Goal: Task Accomplishment & Management: Use online tool/utility

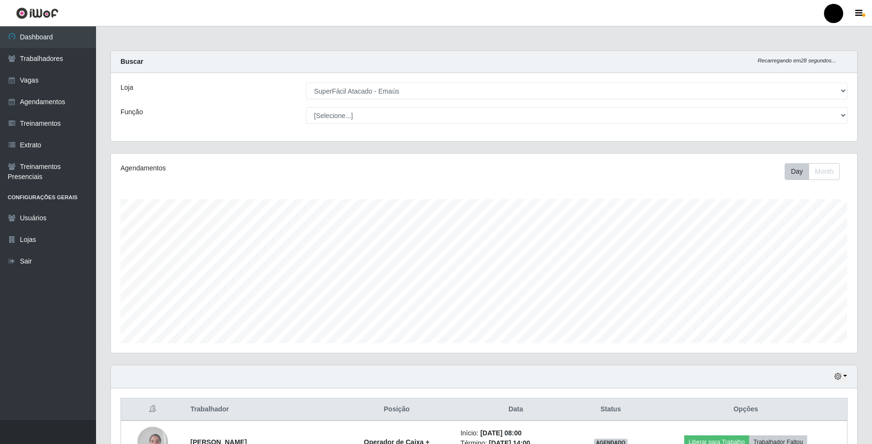
select select "407"
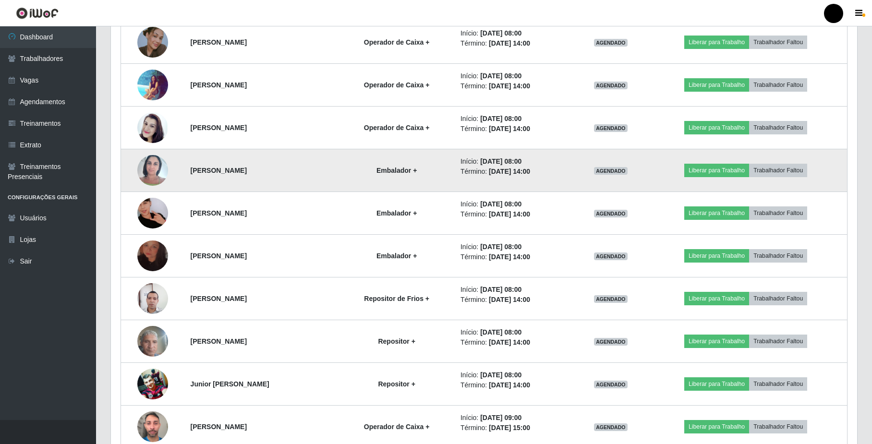
scroll to position [448, 0]
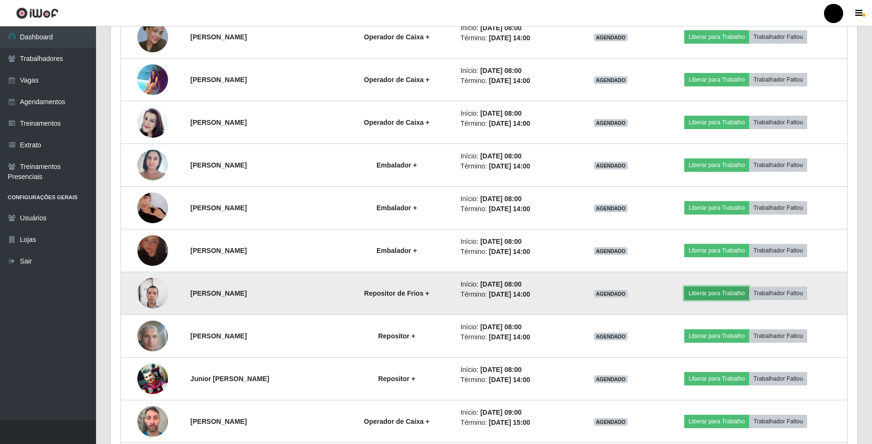
click at [721, 297] on button "Liberar para Trabalho" at bounding box center [716, 293] width 65 height 13
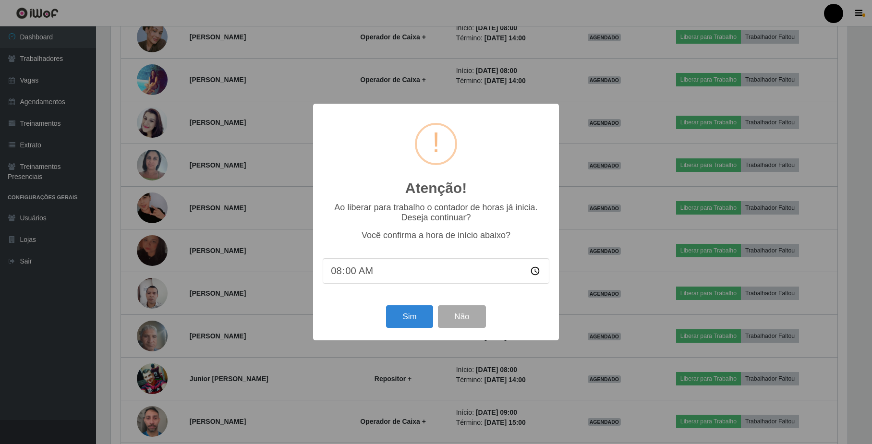
scroll to position [200, 738]
click at [414, 317] on button "Sim" at bounding box center [410, 316] width 47 height 23
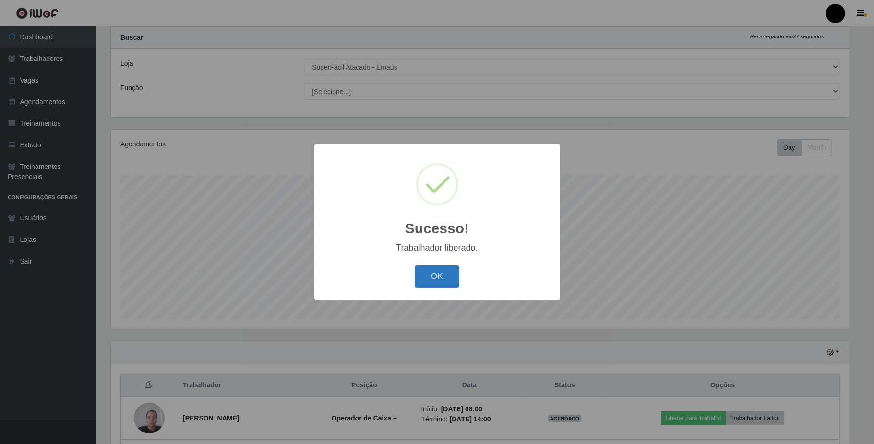
click at [445, 275] on button "OK" at bounding box center [437, 277] width 45 height 23
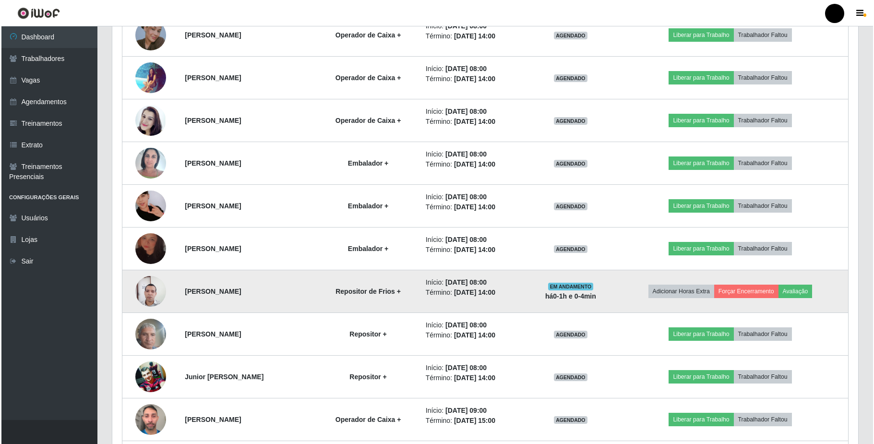
scroll to position [472, 0]
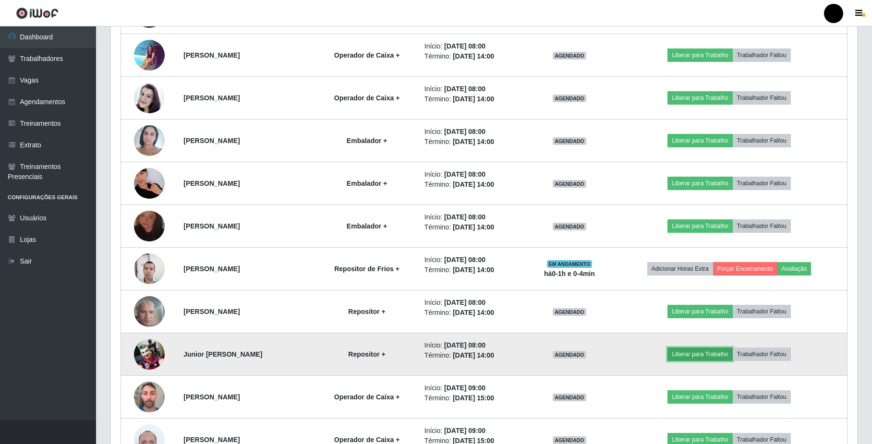
click at [701, 360] on button "Liberar para Trabalho" at bounding box center [699, 354] width 65 height 13
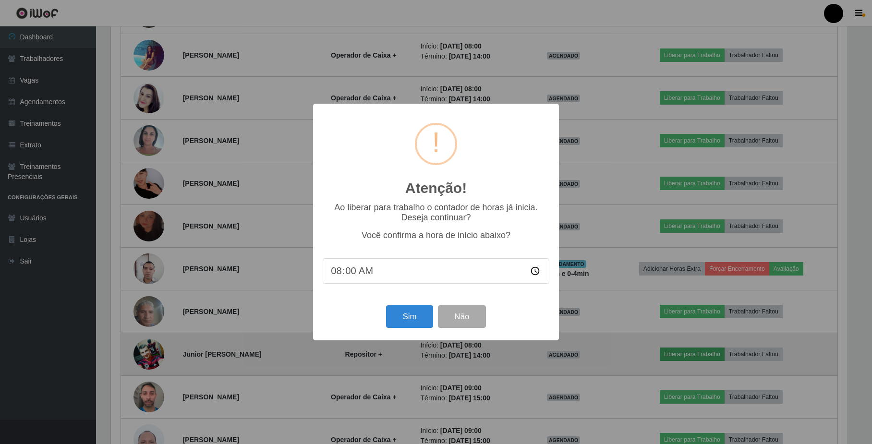
scroll to position [200, 738]
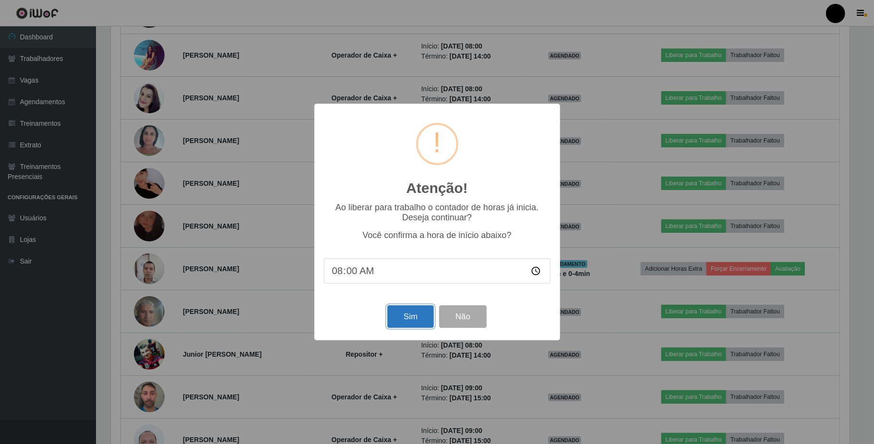
click at [412, 319] on button "Sim" at bounding box center [410, 316] width 47 height 23
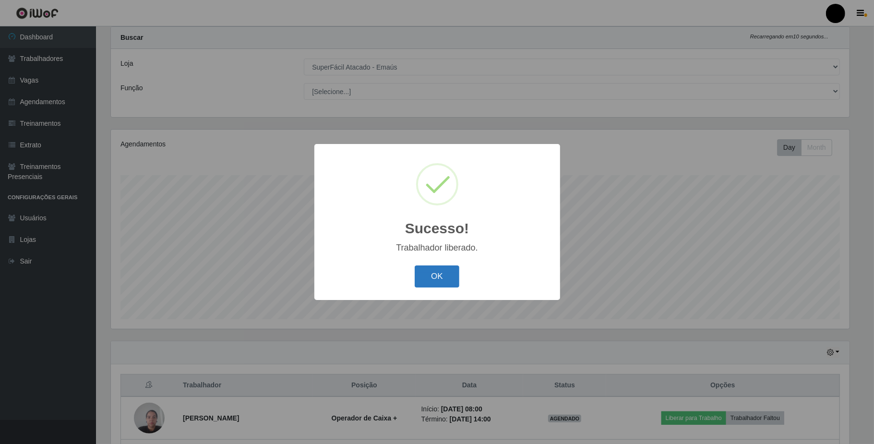
click at [423, 278] on button "OK" at bounding box center [437, 277] width 45 height 23
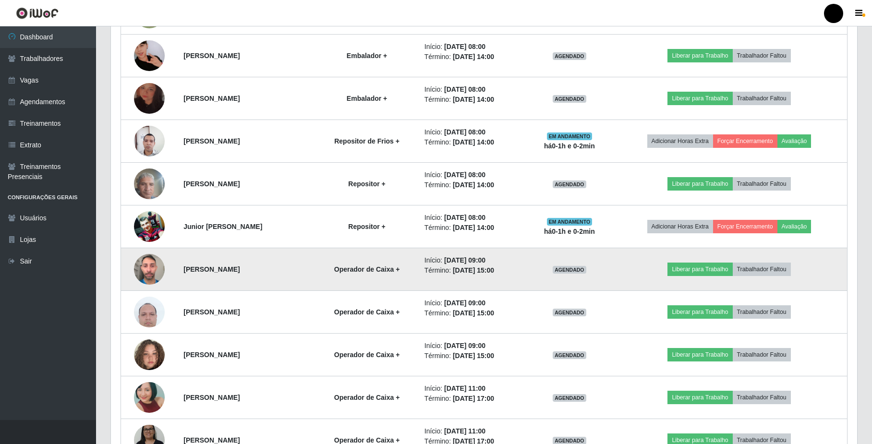
scroll to position [536, 0]
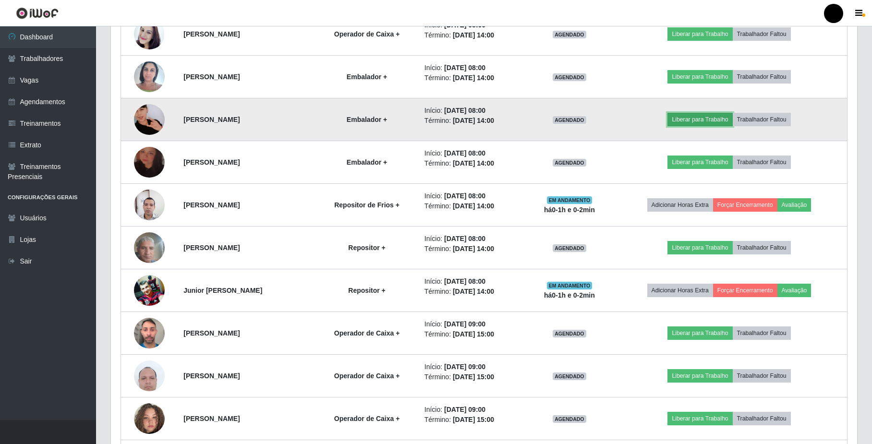
click at [716, 122] on button "Liberar para Trabalho" at bounding box center [699, 119] width 65 height 13
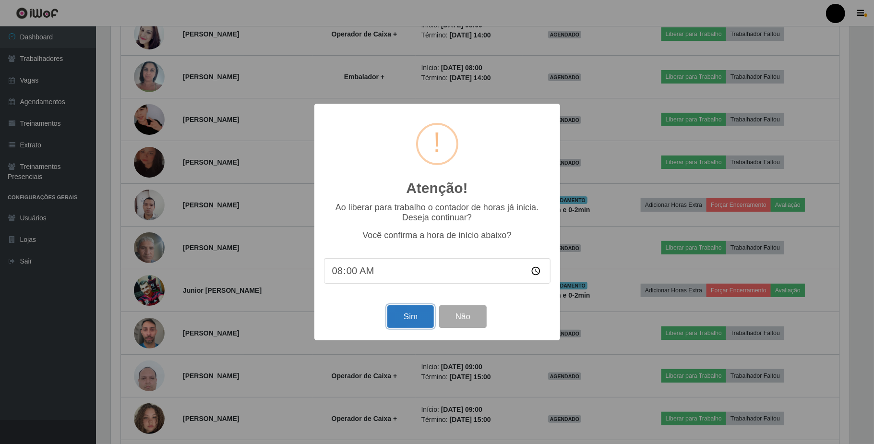
click at [415, 320] on button "Sim" at bounding box center [410, 316] width 47 height 23
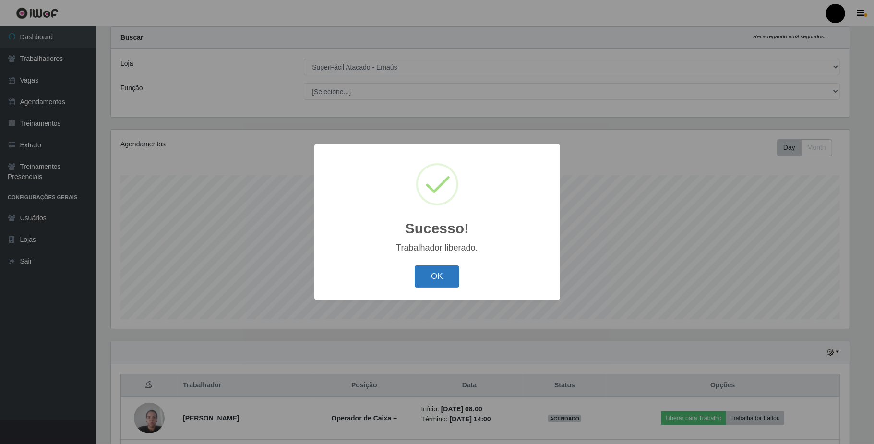
click at [438, 279] on button "OK" at bounding box center [437, 277] width 45 height 23
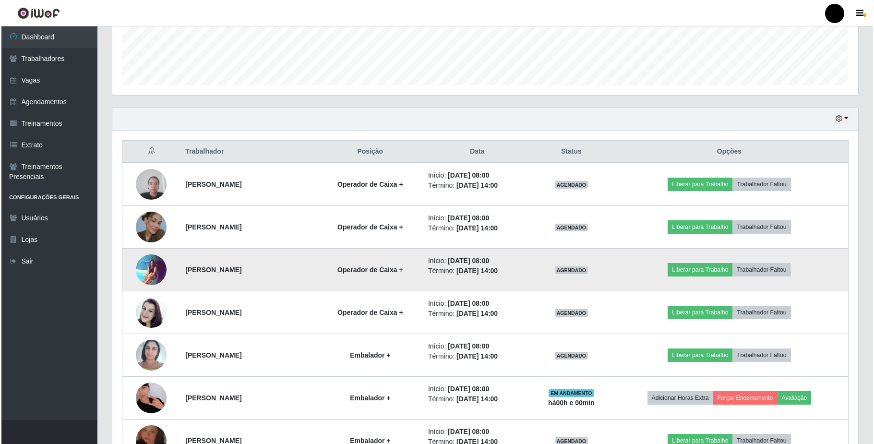
scroll to position [280, 0]
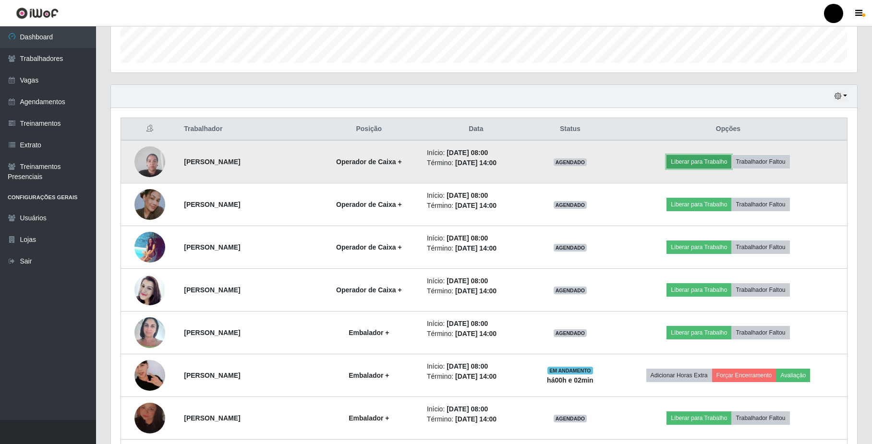
click at [718, 163] on button "Liberar para Trabalho" at bounding box center [698, 161] width 65 height 13
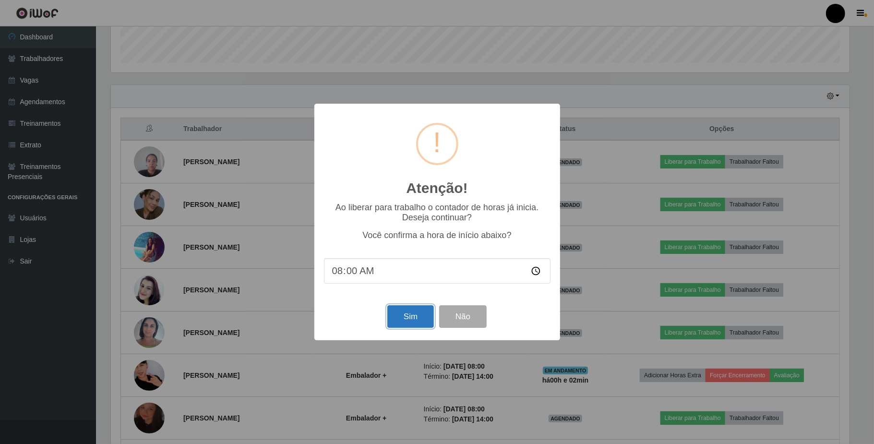
click at [401, 319] on button "Sim" at bounding box center [410, 316] width 47 height 23
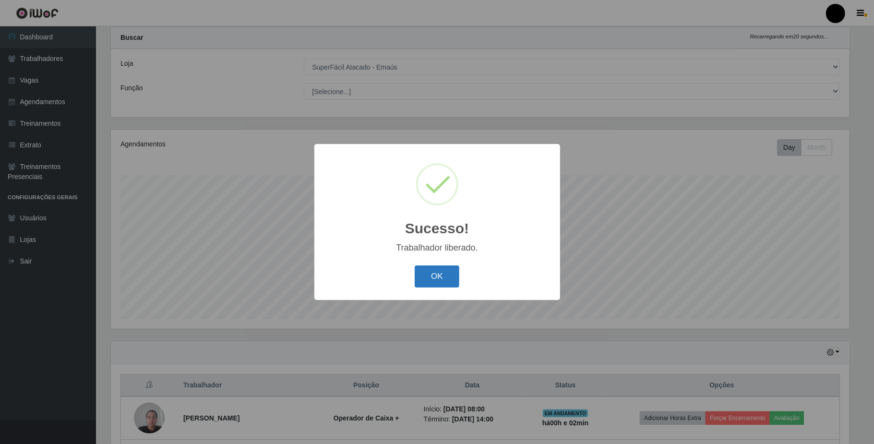
click at [431, 275] on button "OK" at bounding box center [437, 277] width 45 height 23
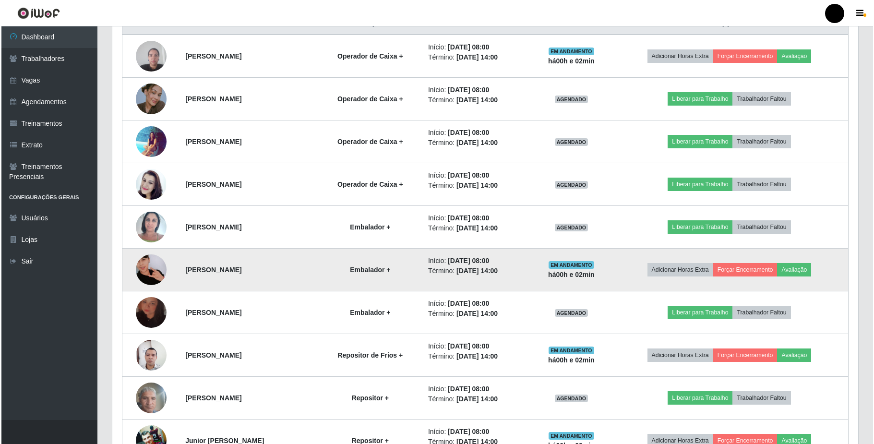
scroll to position [408, 0]
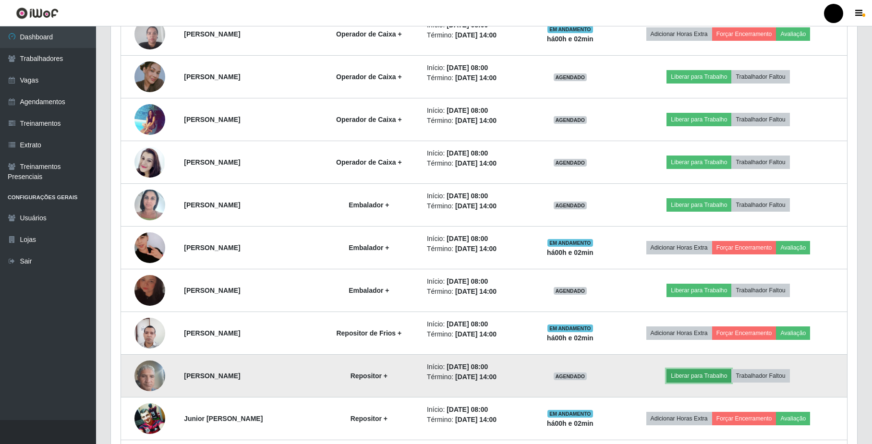
click at [699, 375] on button "Liberar para Trabalho" at bounding box center [698, 375] width 65 height 13
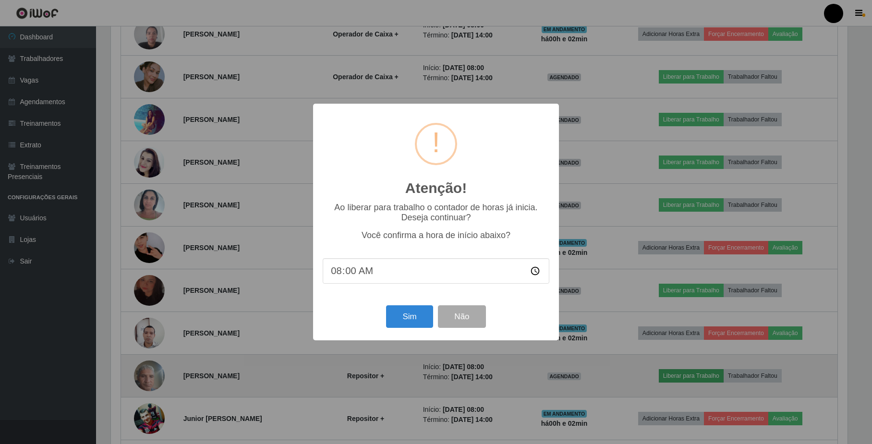
scroll to position [200, 738]
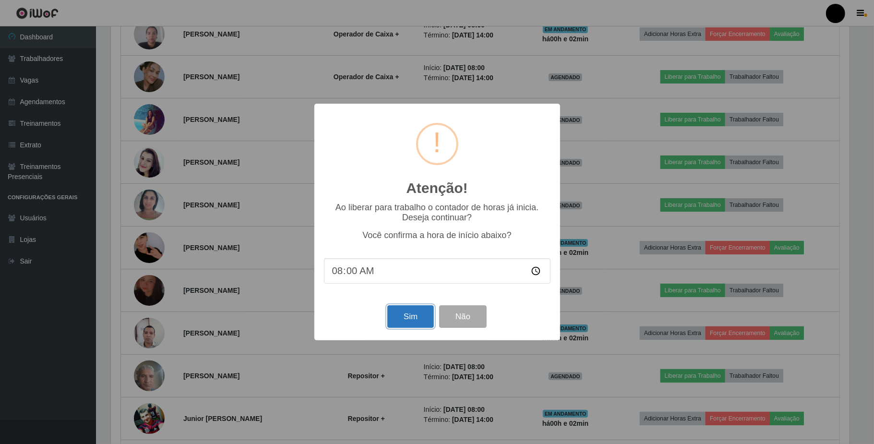
click at [402, 321] on button "Sim" at bounding box center [410, 316] width 47 height 23
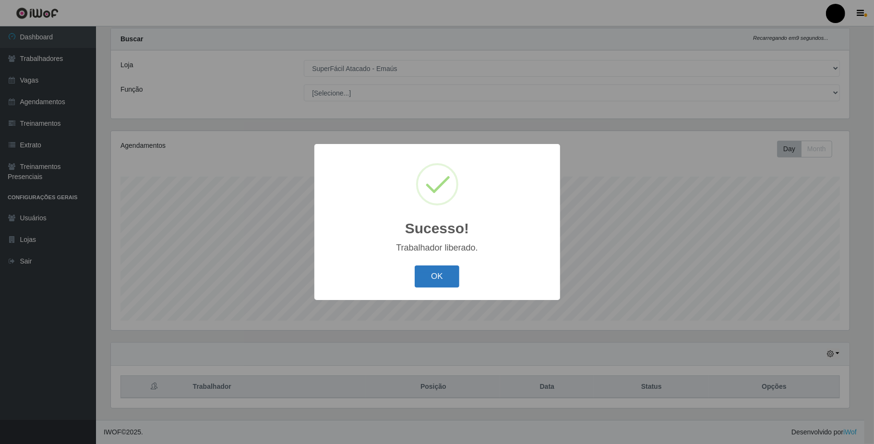
click at [440, 276] on button "OK" at bounding box center [437, 277] width 45 height 23
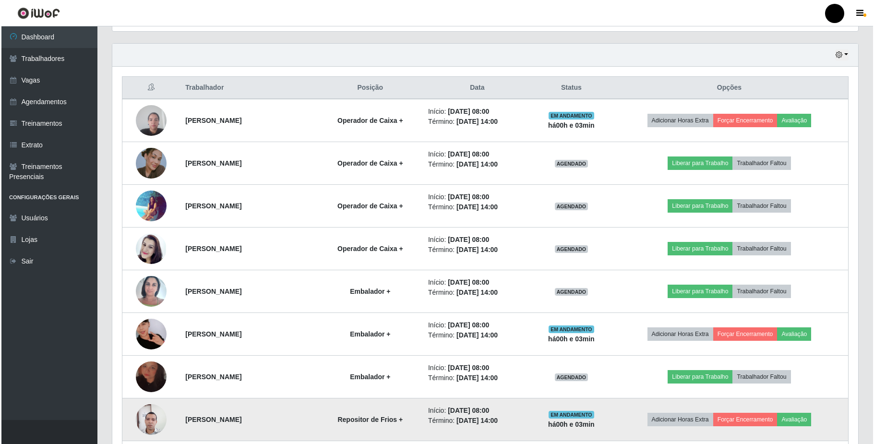
scroll to position [344, 0]
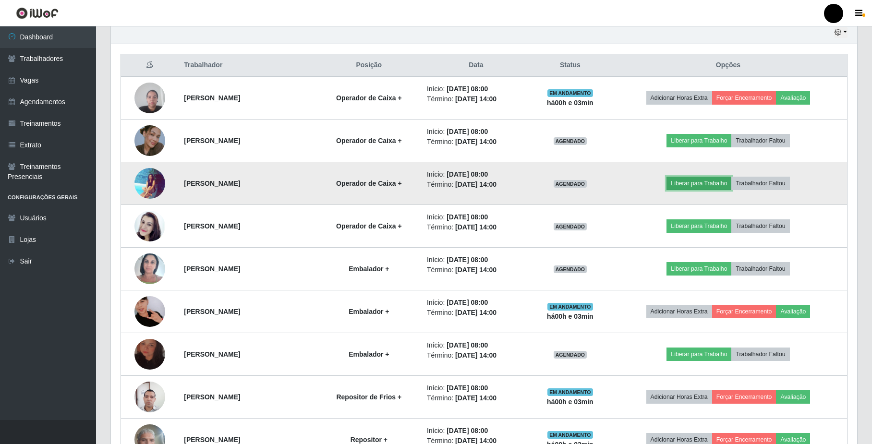
click at [700, 184] on button "Liberar para Trabalho" at bounding box center [698, 183] width 65 height 13
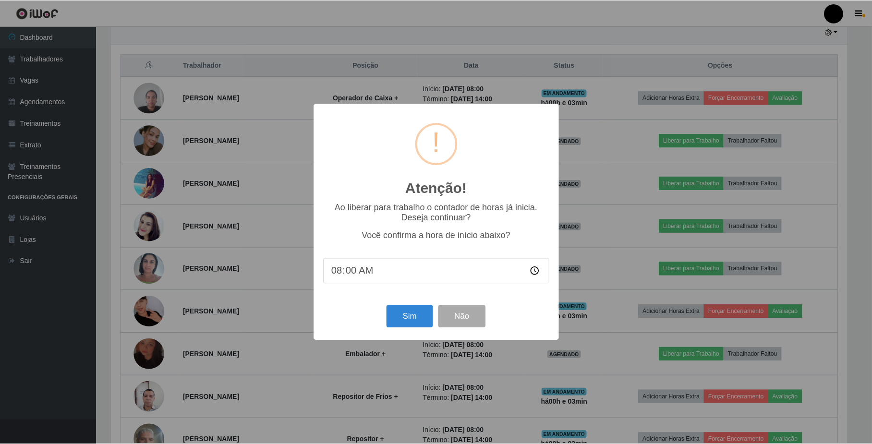
scroll to position [200, 738]
click at [411, 321] on button "Sim" at bounding box center [410, 316] width 47 height 23
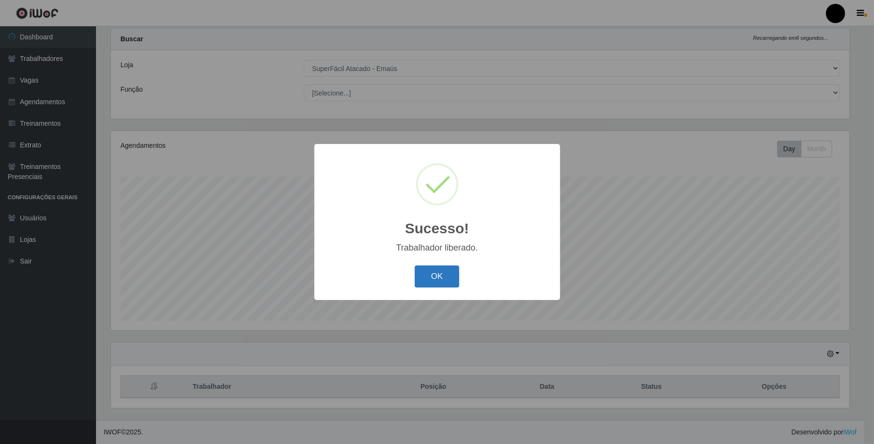
click at [441, 280] on button "OK" at bounding box center [437, 277] width 45 height 23
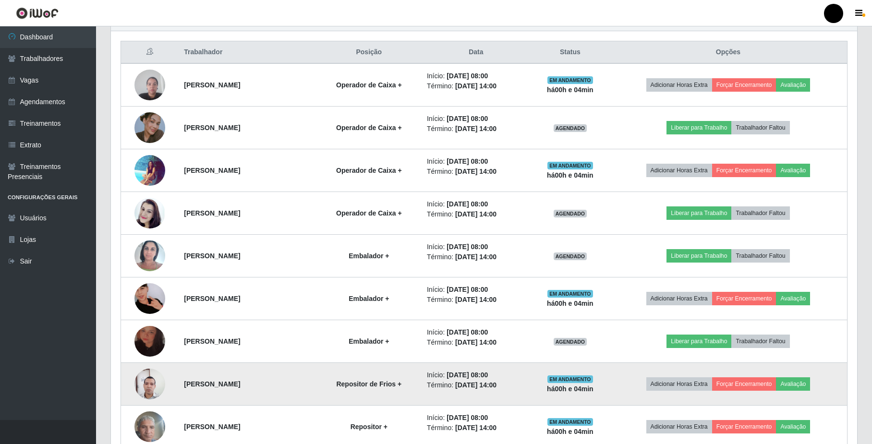
scroll to position [371, 0]
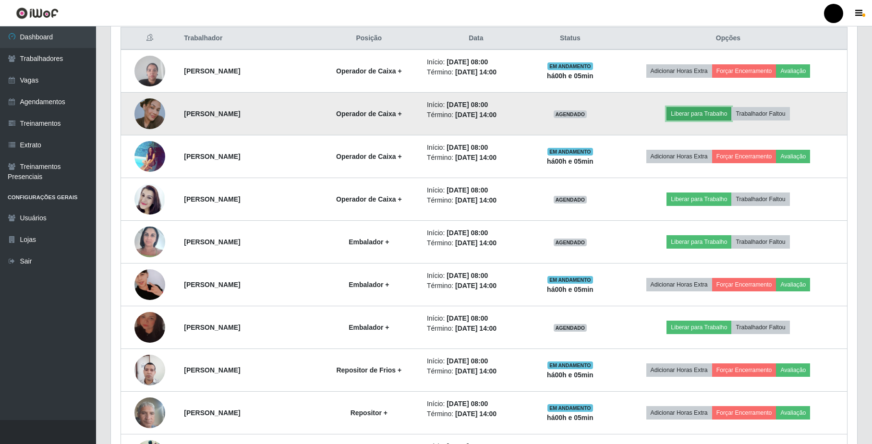
click at [709, 113] on button "Liberar para Trabalho" at bounding box center [698, 113] width 65 height 13
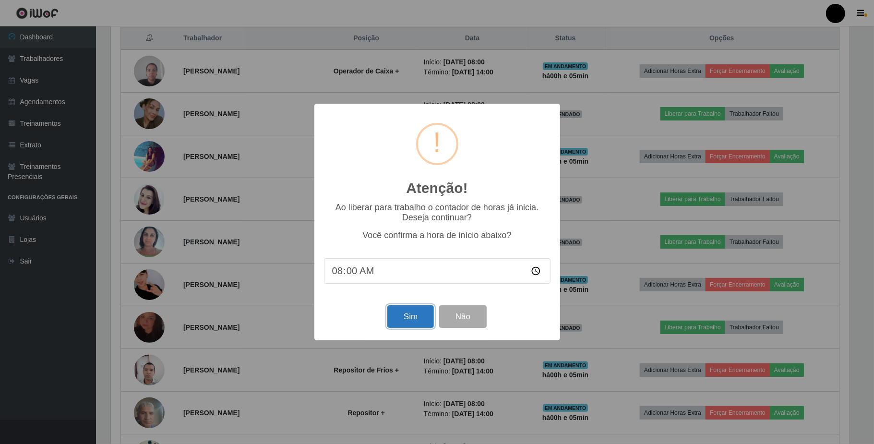
click at [419, 317] on button "Sim" at bounding box center [410, 316] width 47 height 23
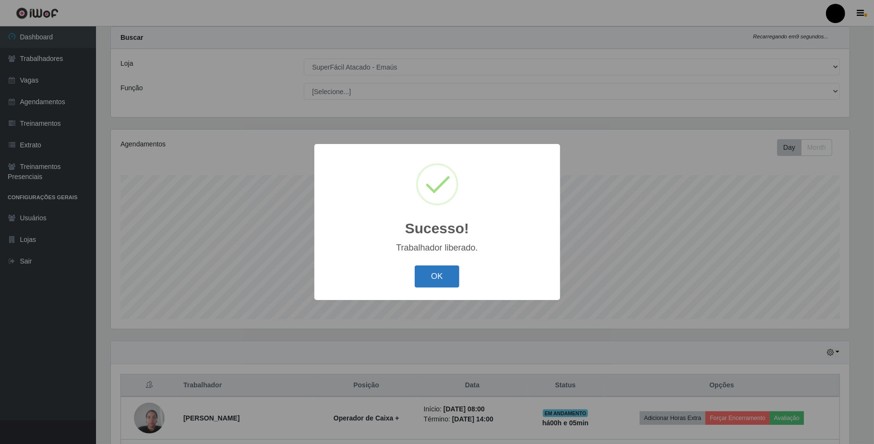
click at [433, 283] on button "OK" at bounding box center [437, 277] width 45 height 23
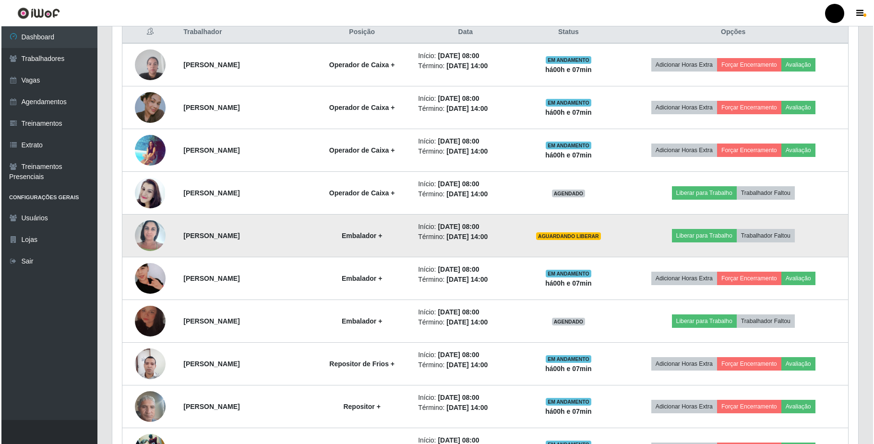
scroll to position [408, 0]
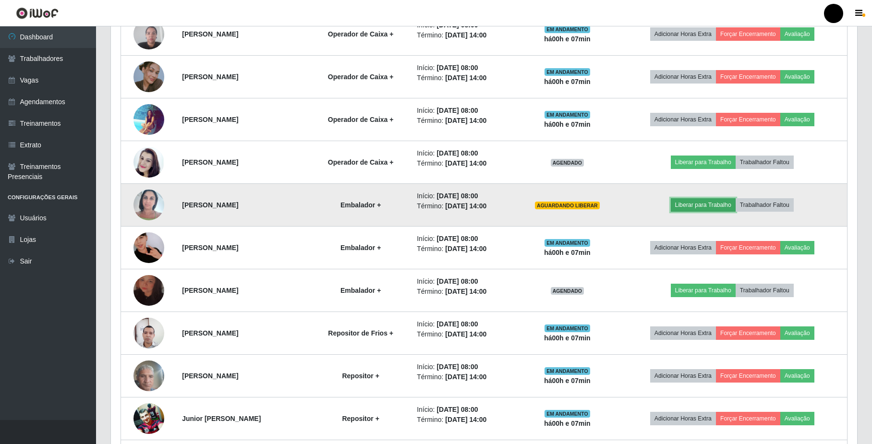
click at [712, 208] on button "Liberar para Trabalho" at bounding box center [703, 204] width 65 height 13
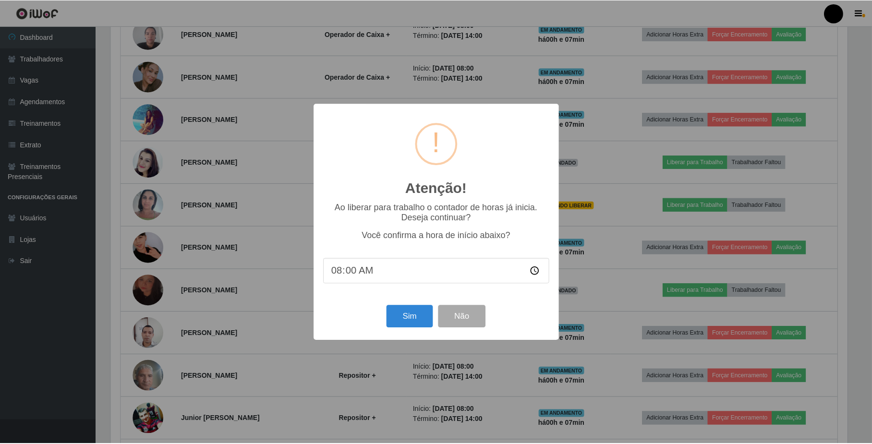
scroll to position [200, 738]
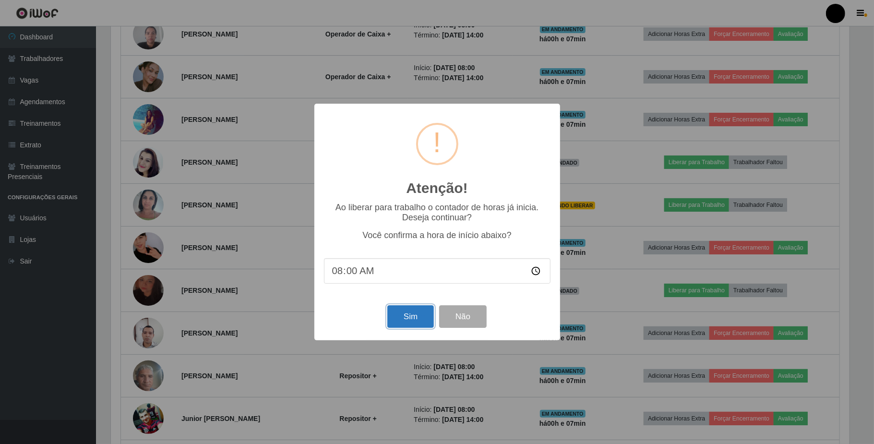
click at [414, 319] on button "Sim" at bounding box center [410, 316] width 47 height 23
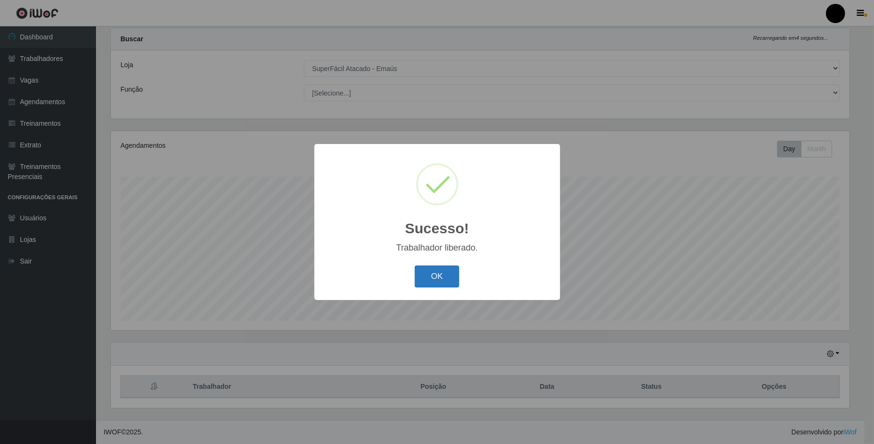
click at [436, 273] on button "OK" at bounding box center [437, 277] width 45 height 23
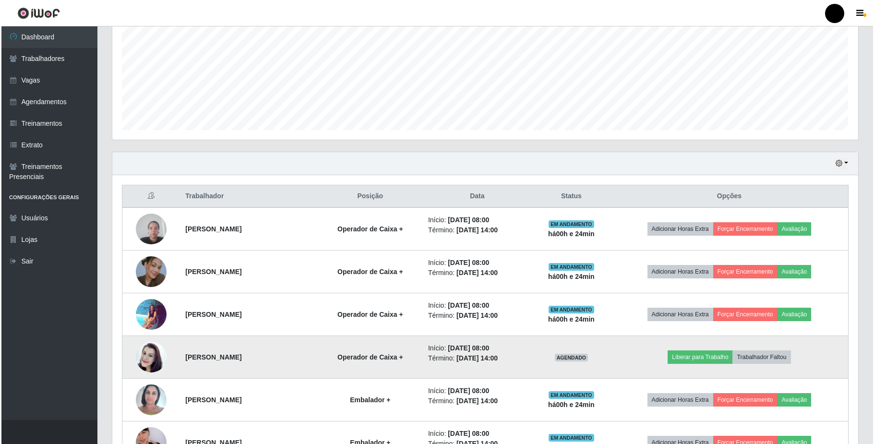
scroll to position [216, 0]
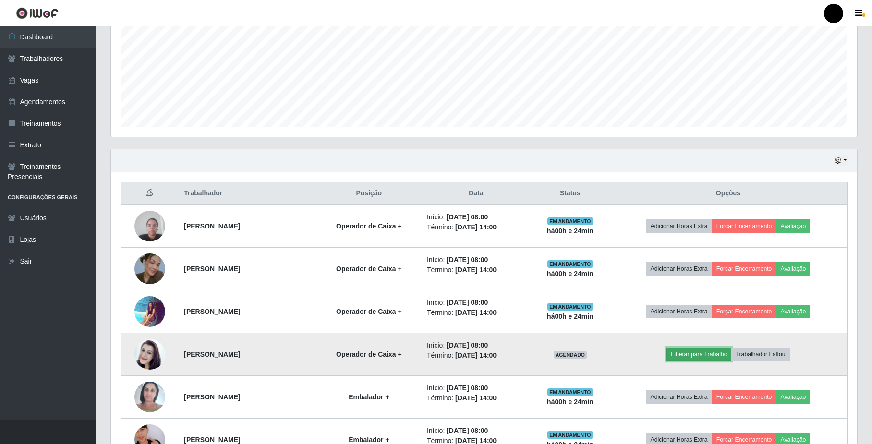
click at [698, 354] on button "Liberar para Trabalho" at bounding box center [698, 354] width 65 height 13
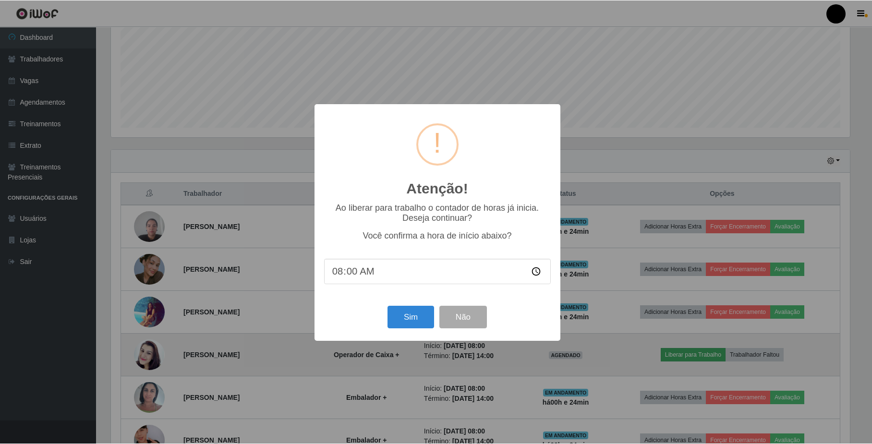
scroll to position [200, 738]
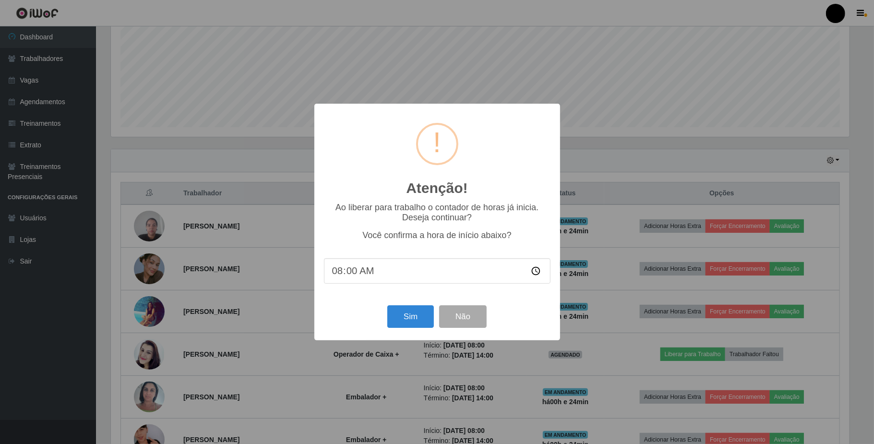
click at [351, 276] on input "08:00" at bounding box center [437, 270] width 227 height 25
type input "08:16"
click at [413, 322] on button "Sim" at bounding box center [410, 316] width 47 height 23
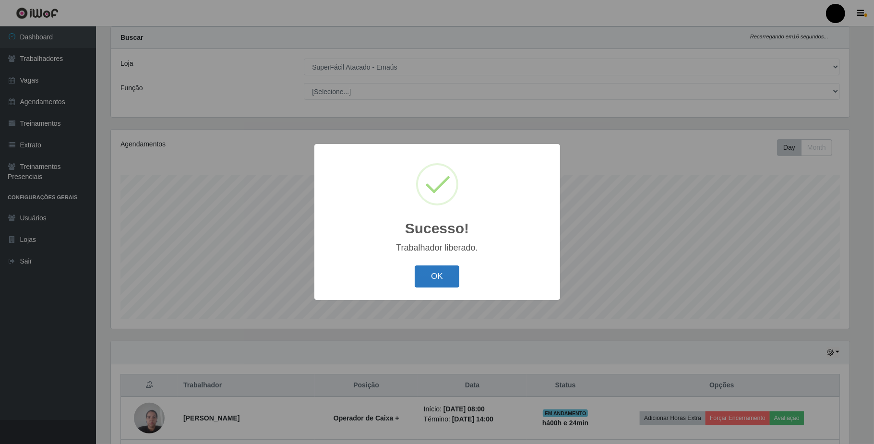
click at [447, 269] on button "OK" at bounding box center [437, 277] width 45 height 23
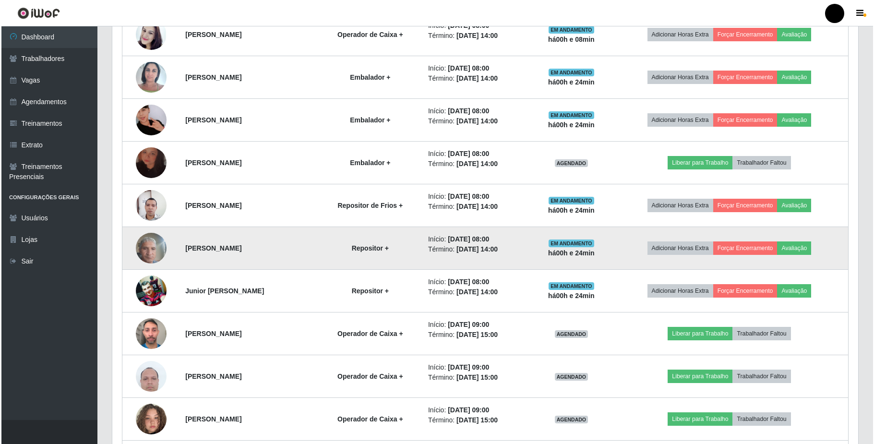
scroll to position [536, 0]
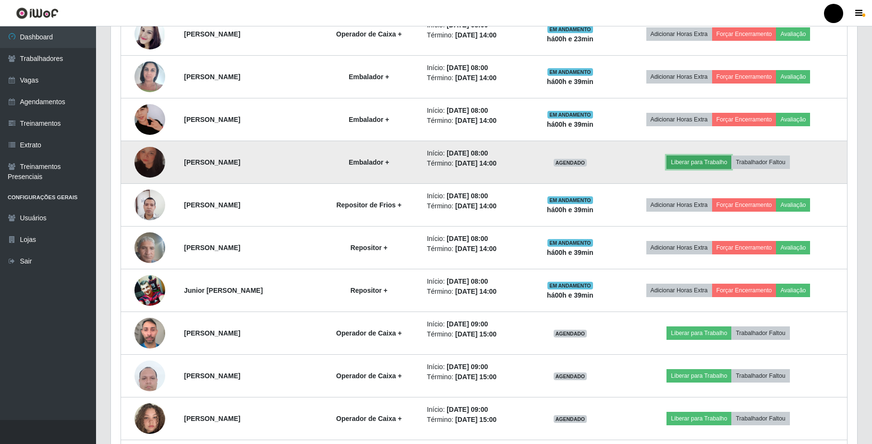
click at [701, 163] on button "Liberar para Trabalho" at bounding box center [698, 162] width 65 height 13
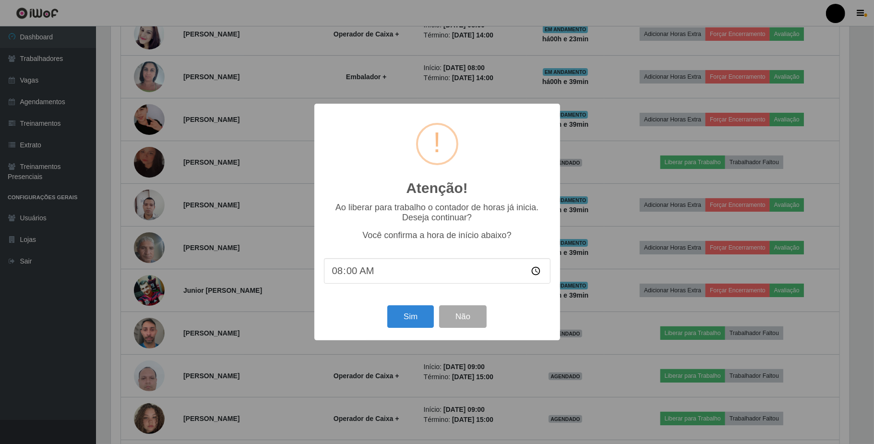
click at [351, 275] on input "08:00" at bounding box center [437, 270] width 227 height 25
type input "08:39"
click at [415, 326] on button "Sim" at bounding box center [410, 316] width 47 height 23
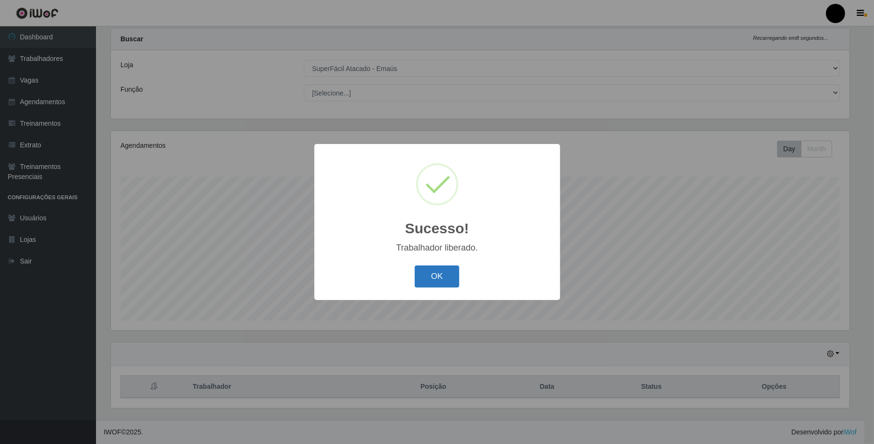
click at [427, 281] on button "OK" at bounding box center [437, 277] width 45 height 23
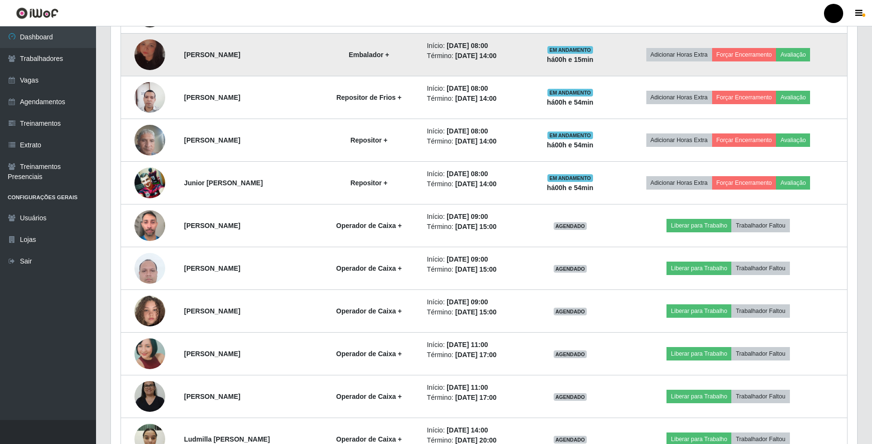
scroll to position [665, 0]
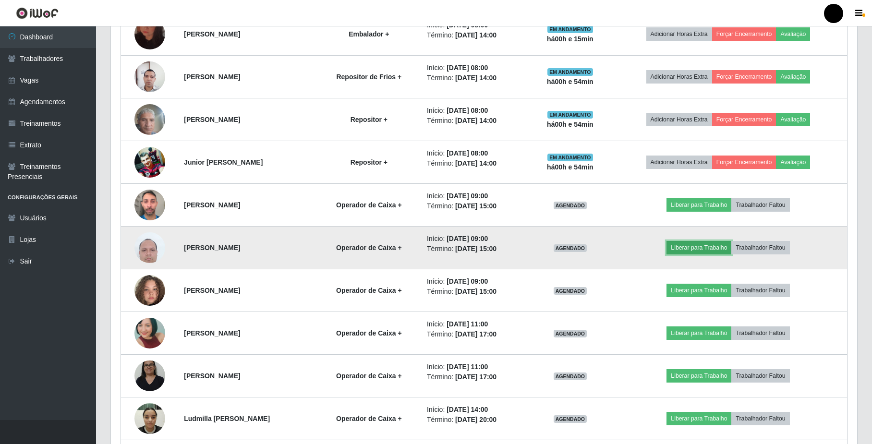
click at [704, 253] on button "Liberar para Trabalho" at bounding box center [698, 247] width 65 height 13
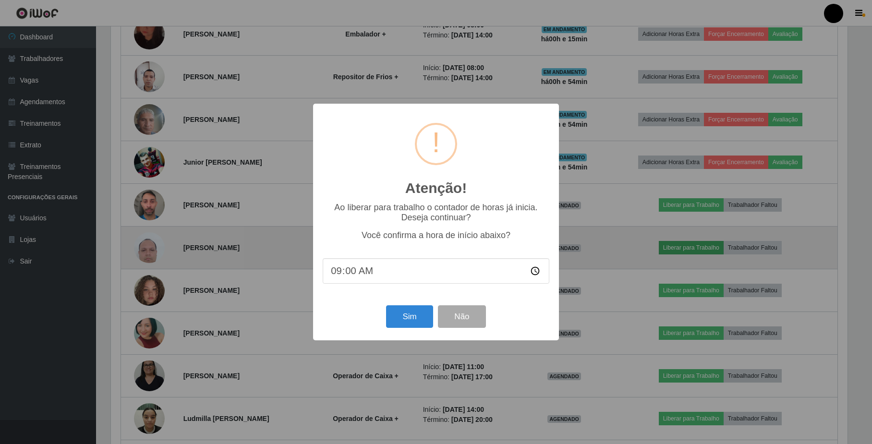
scroll to position [200, 738]
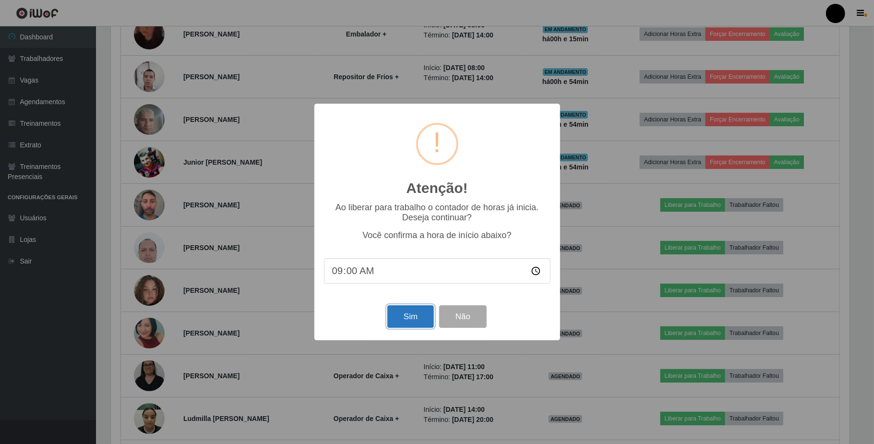
click at [417, 321] on button "Sim" at bounding box center [410, 316] width 47 height 23
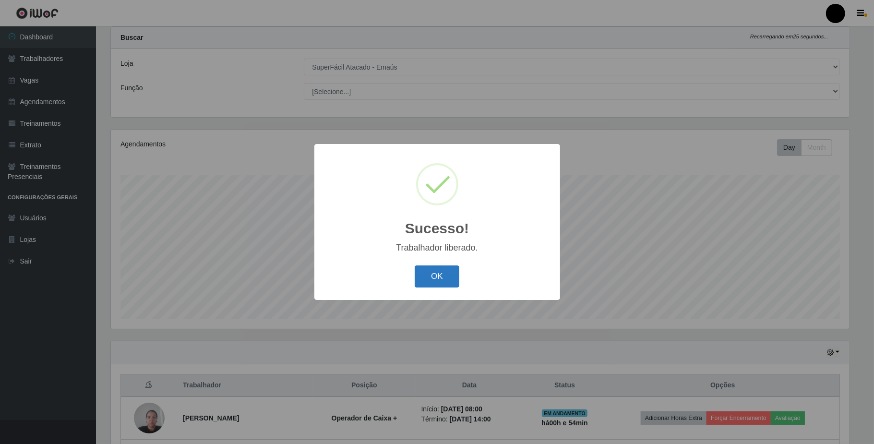
click at [444, 281] on button "OK" at bounding box center [437, 277] width 45 height 23
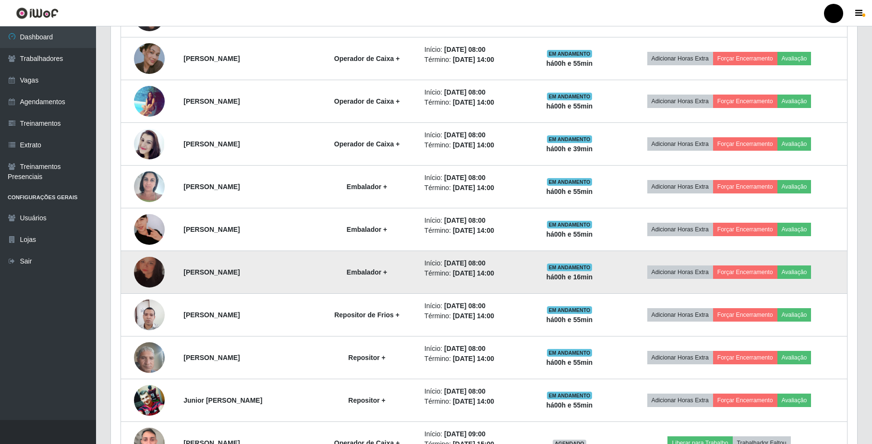
scroll to position [472, 0]
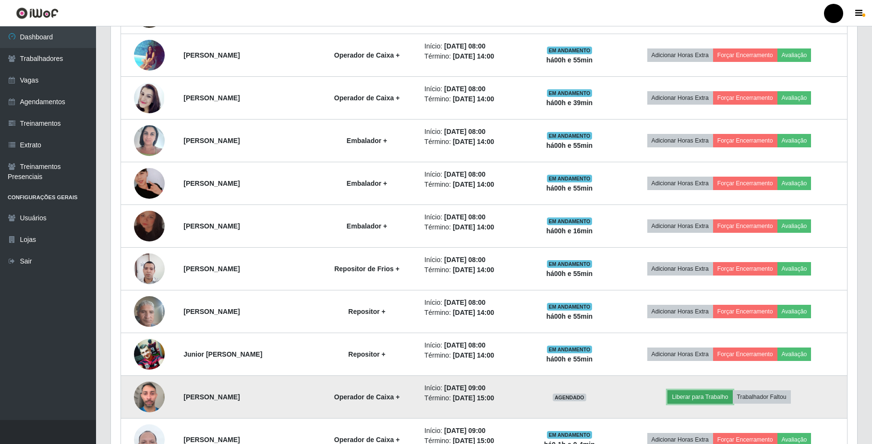
click at [701, 398] on button "Liberar para Trabalho" at bounding box center [699, 396] width 65 height 13
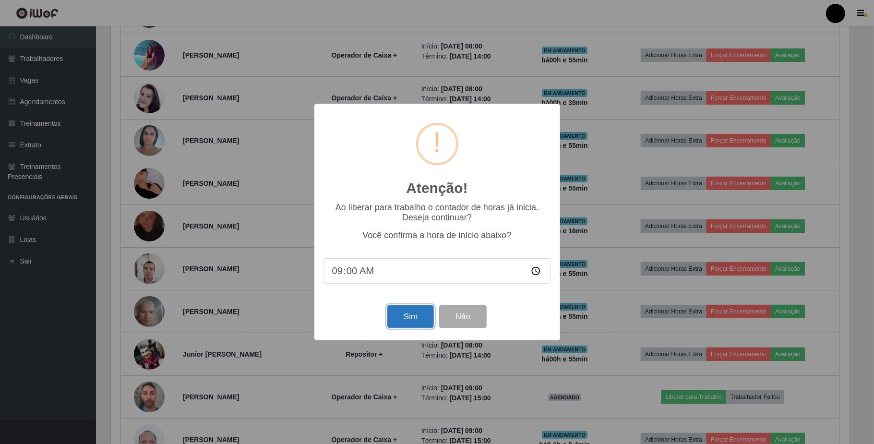
click at [413, 317] on button "Sim" at bounding box center [410, 316] width 47 height 23
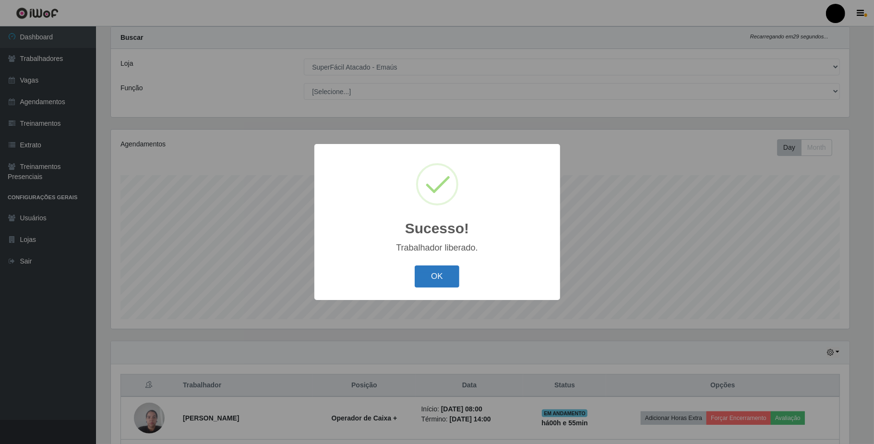
click at [432, 286] on button "OK" at bounding box center [437, 277] width 45 height 23
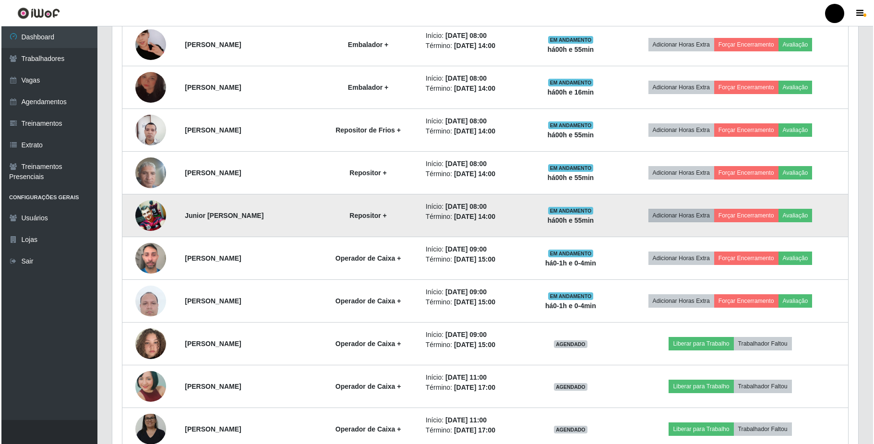
scroll to position [728, 0]
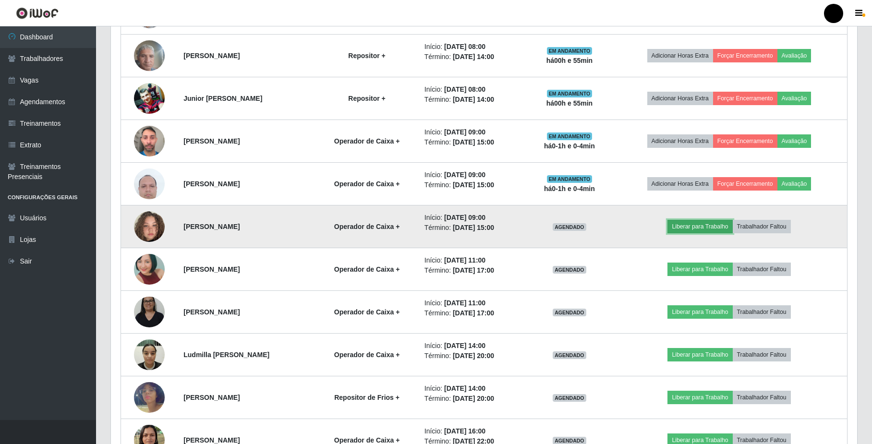
click at [697, 233] on button "Liberar para Trabalho" at bounding box center [699, 226] width 65 height 13
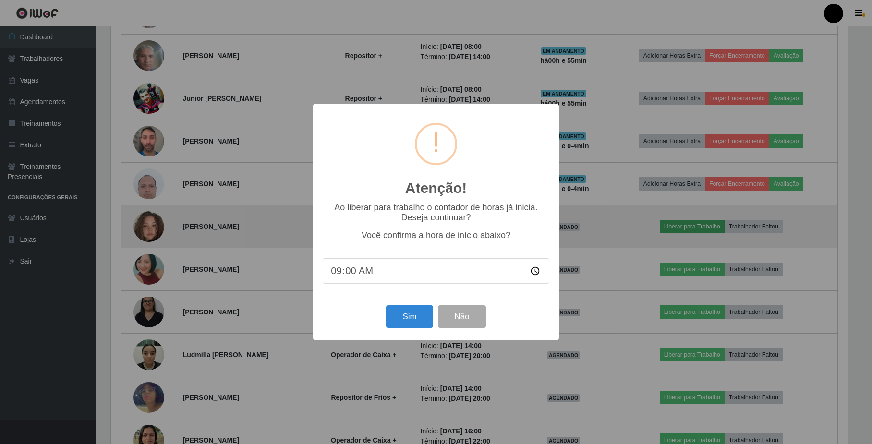
scroll to position [200, 738]
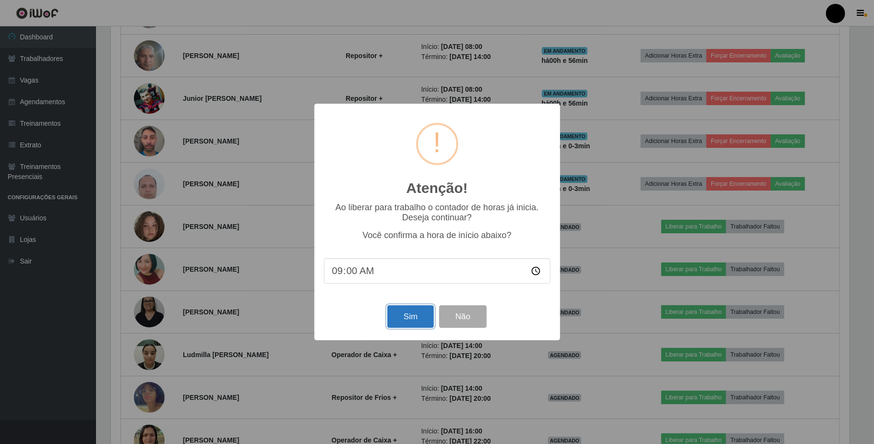
click at [408, 324] on button "Sim" at bounding box center [410, 316] width 47 height 23
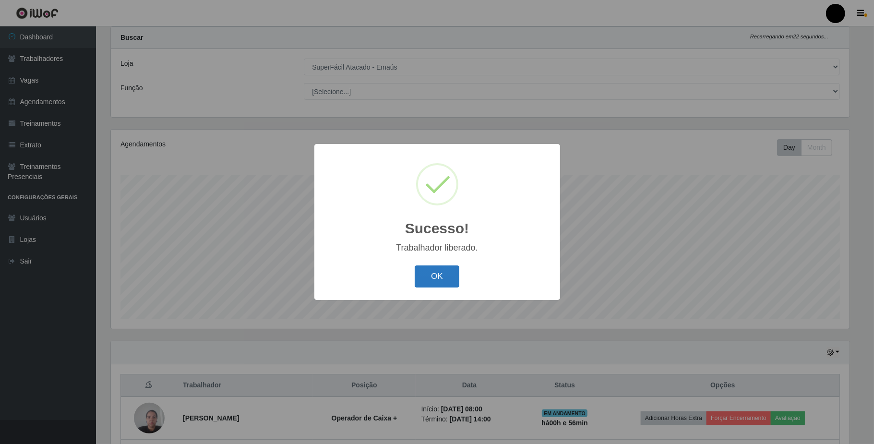
click at [440, 277] on button "OK" at bounding box center [437, 277] width 45 height 23
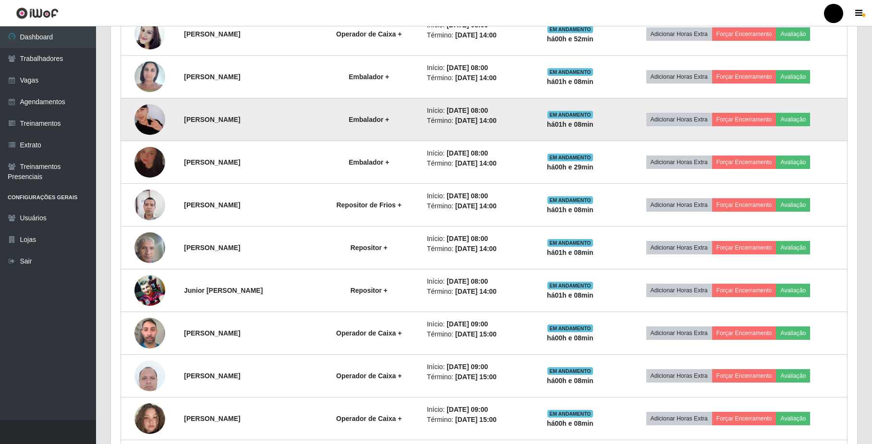
scroll to position [472, 0]
